Goal: Download file/media

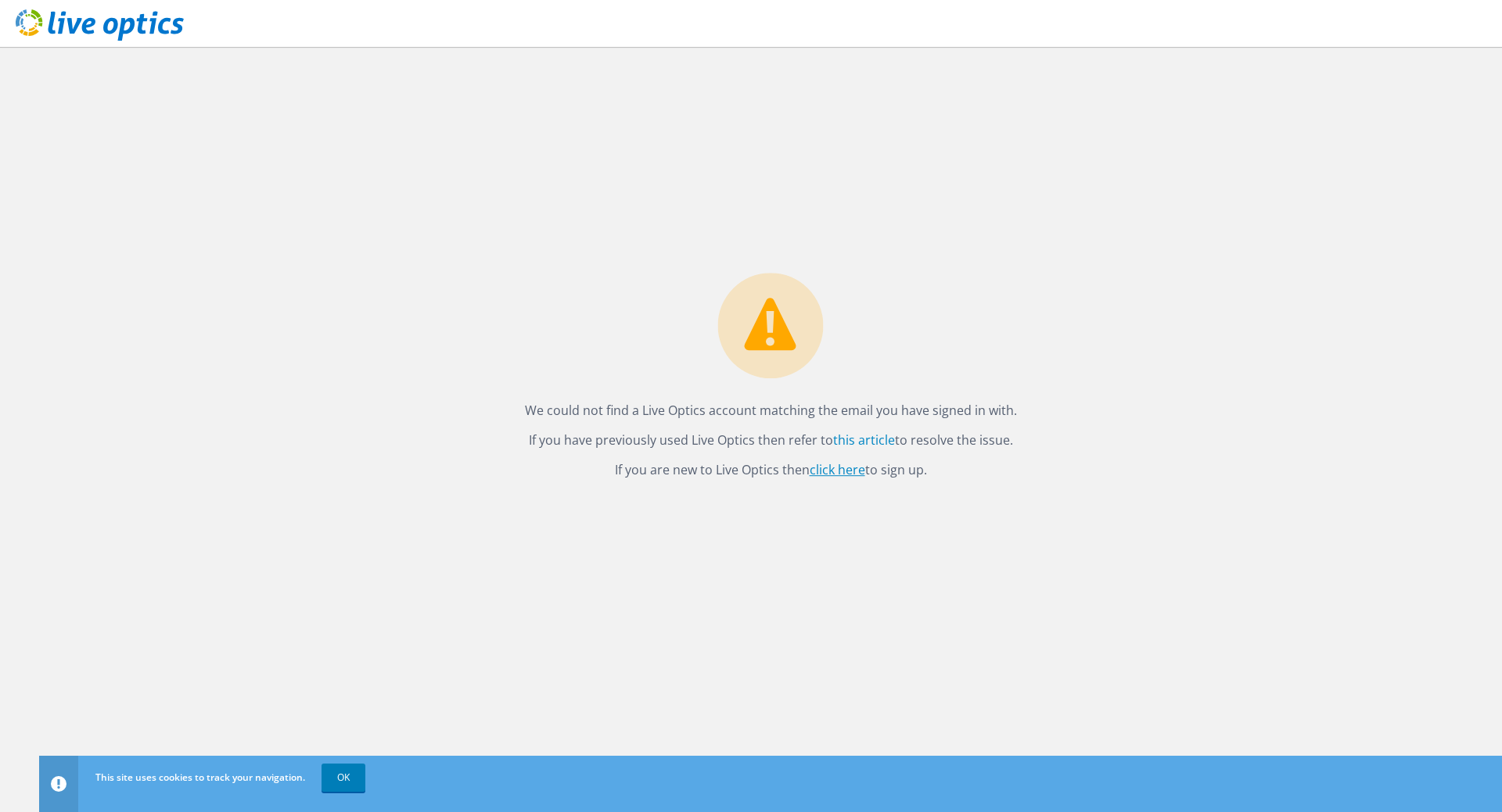
click at [840, 469] on link "click here" at bounding box center [838, 469] width 55 height 17
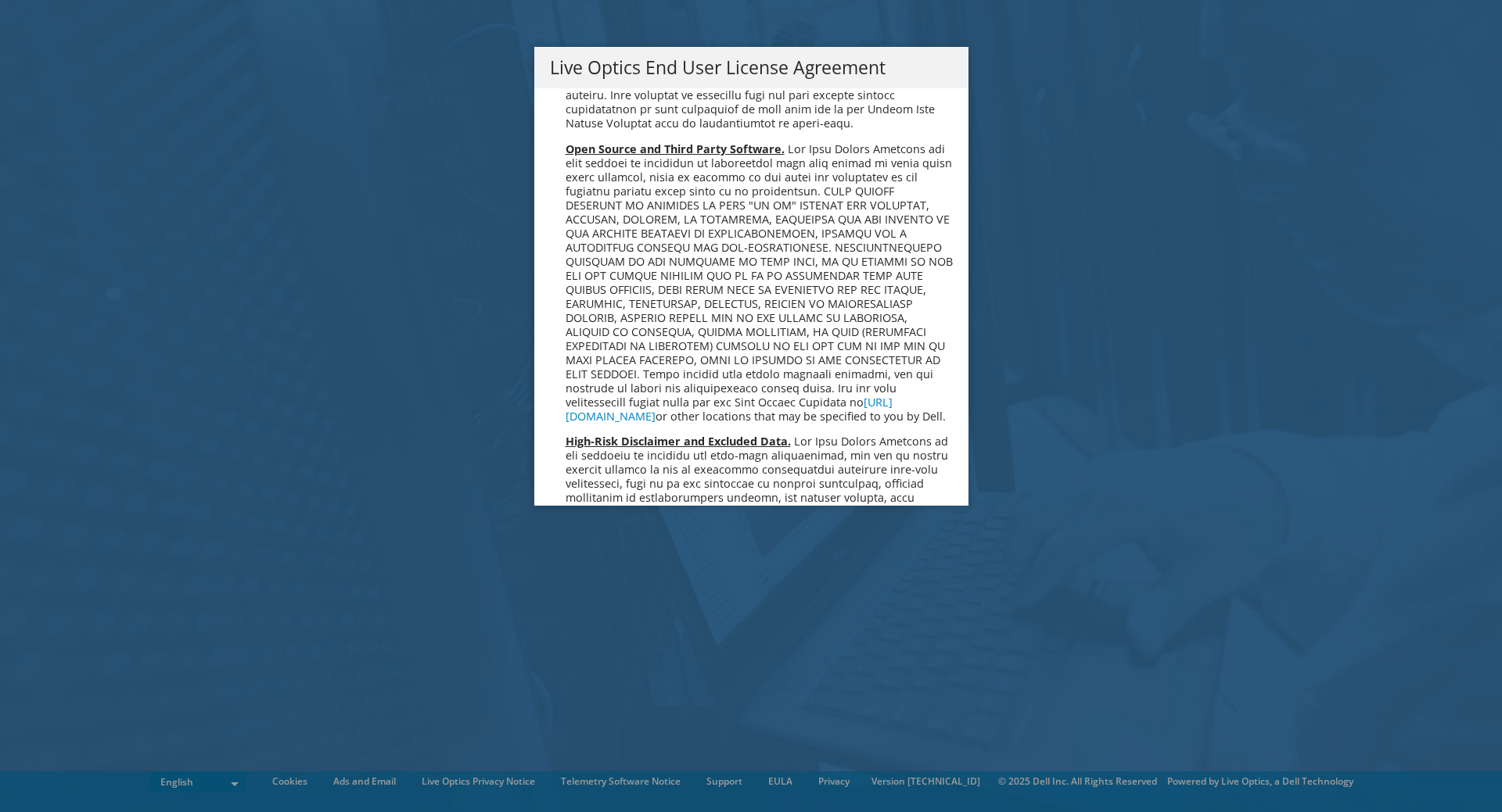
scroll to position [5730, 0]
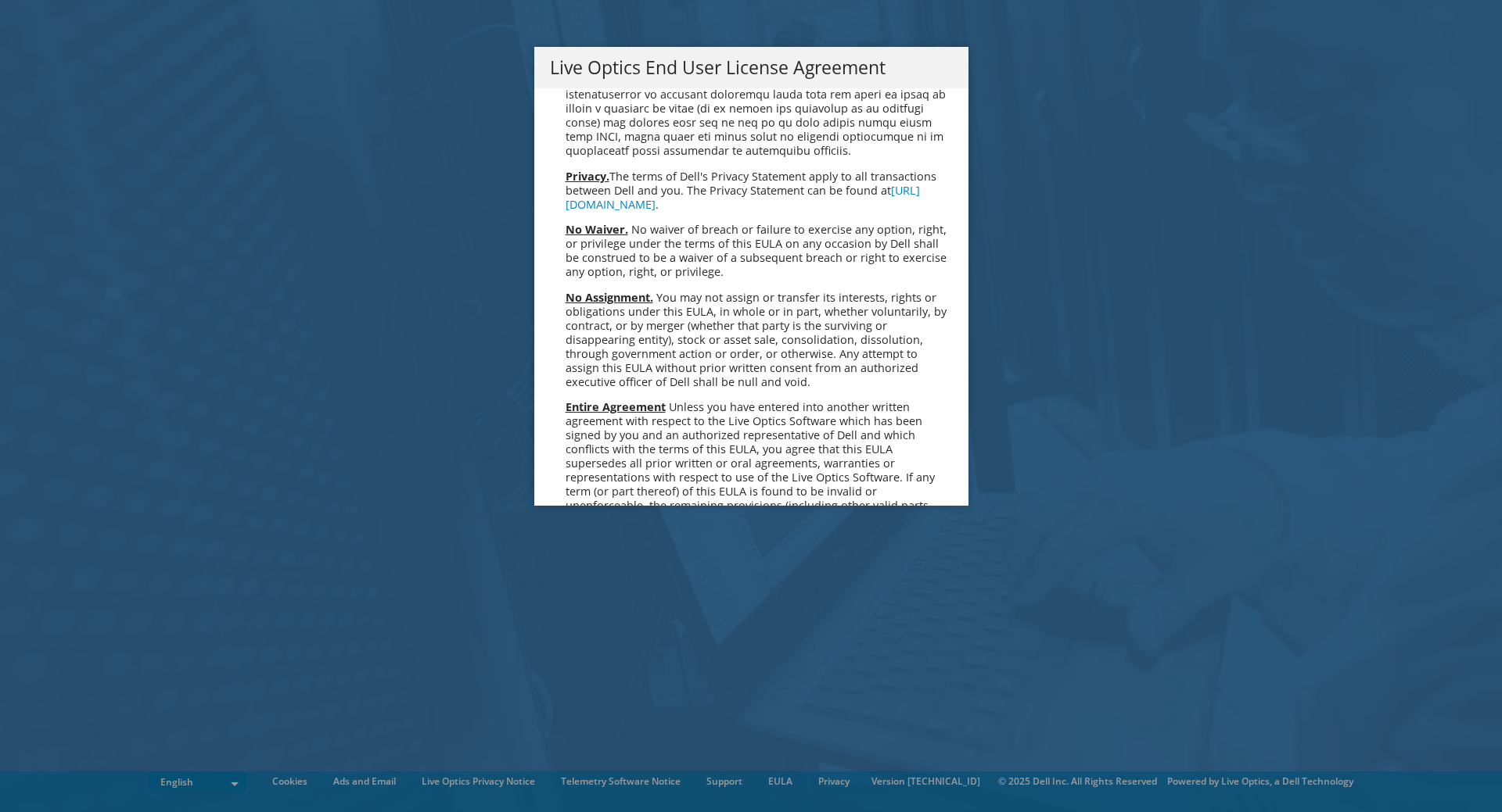
click at [595, 638] on link "Accept" at bounding box center [590, 657] width 80 height 37
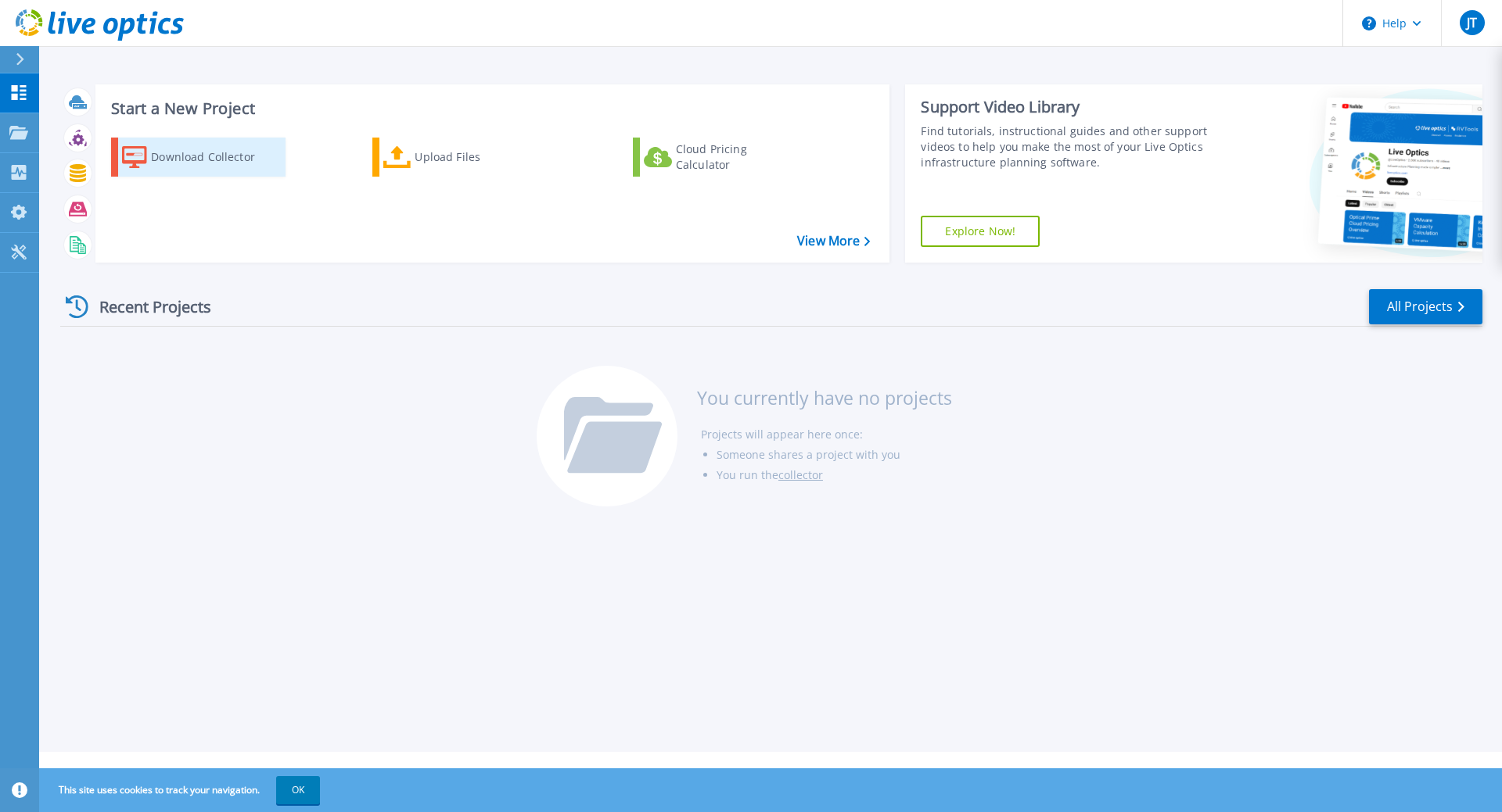
click at [195, 158] on div "Download Collector" at bounding box center [214, 157] width 125 height 32
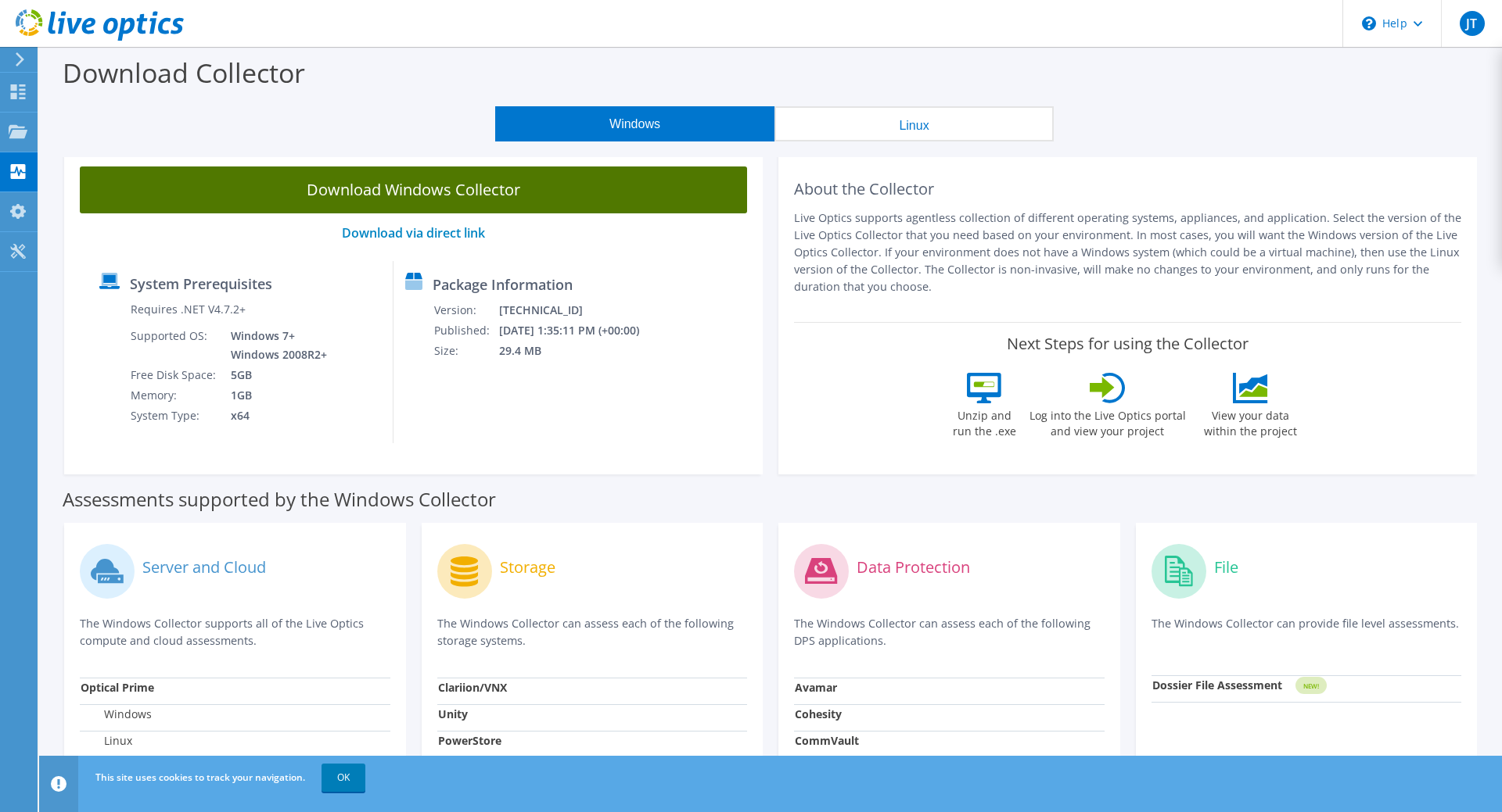
click at [395, 193] on link "Download Windows Collector" at bounding box center [413, 190] width 667 height 47
